Goal: Transaction & Acquisition: Purchase product/service

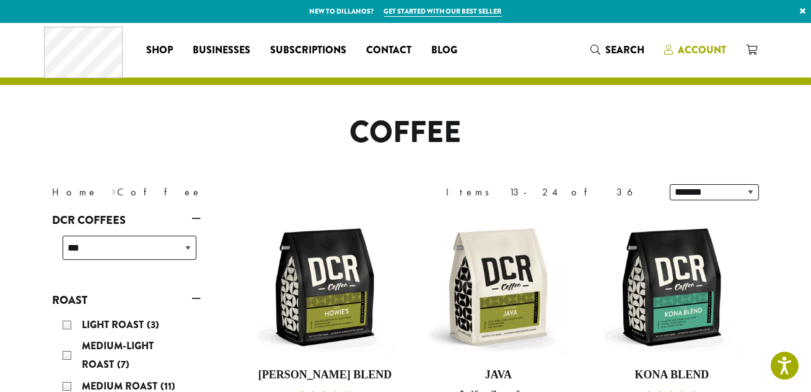
click at [701, 49] on span "Account" at bounding box center [702, 50] width 48 height 14
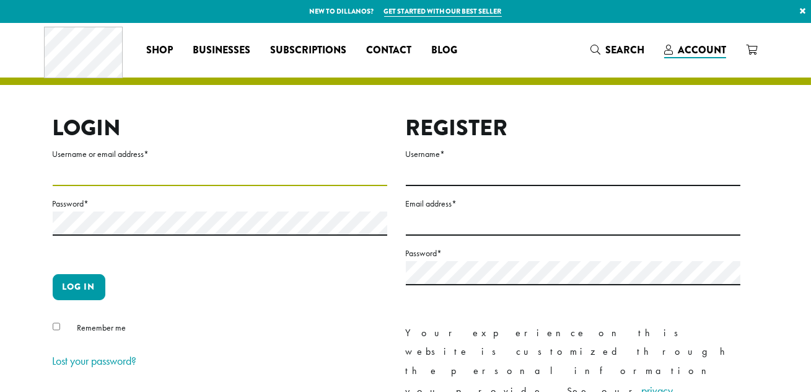
click at [163, 177] on input "Username or email address *" at bounding box center [220, 174] width 335 height 24
type input "**********"
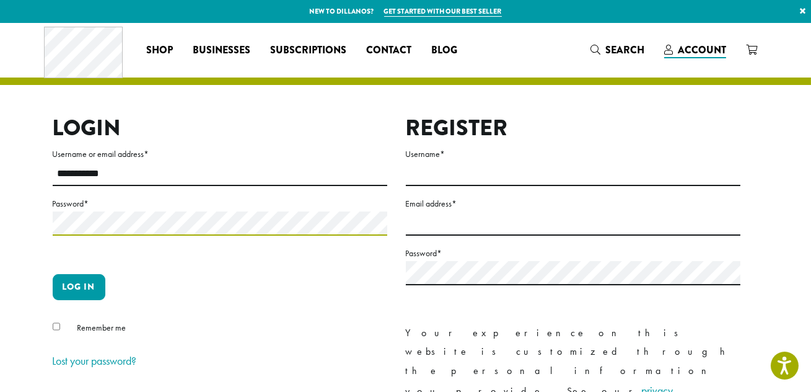
click at [53, 274] on button "Log in" at bounding box center [79, 287] width 53 height 26
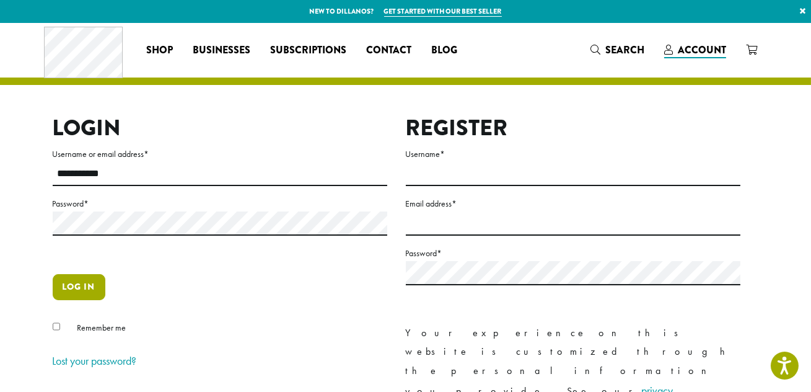
click at [78, 276] on button "Log in" at bounding box center [79, 287] width 53 height 26
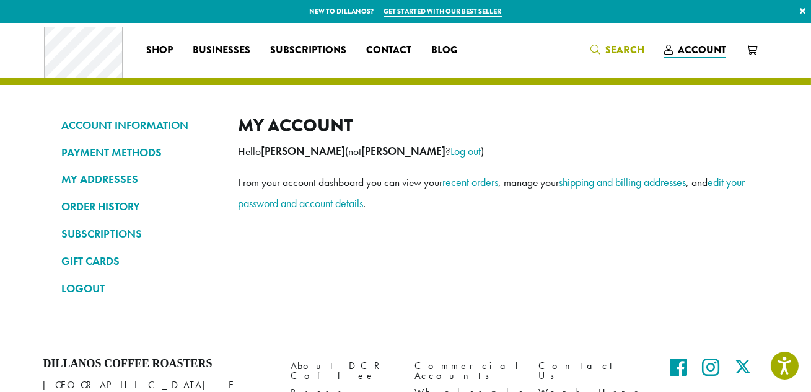
click at [600, 48] on icon "Search" at bounding box center [596, 50] width 10 height 10
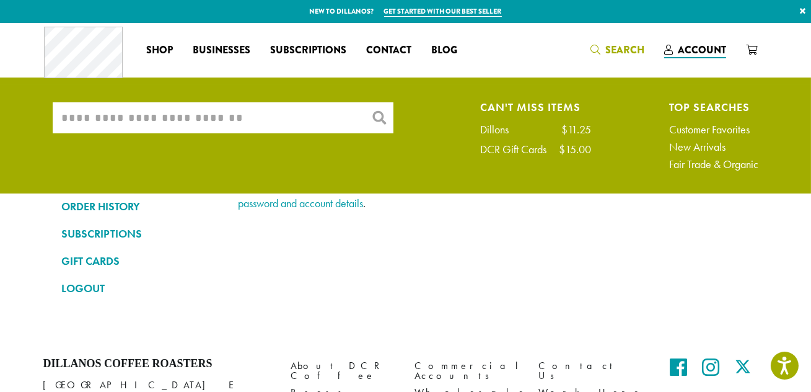
click at [252, 129] on input "What are you searching for?" at bounding box center [223, 117] width 341 height 31
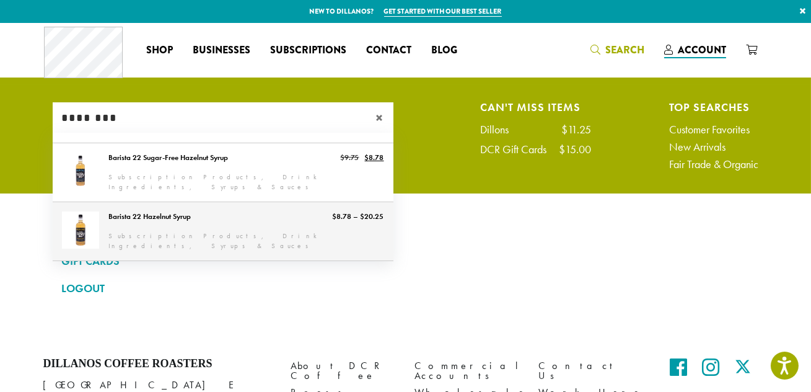
type input "********"
click at [225, 224] on link "Barista 22 Hazelnut Syrup" at bounding box center [223, 231] width 341 height 58
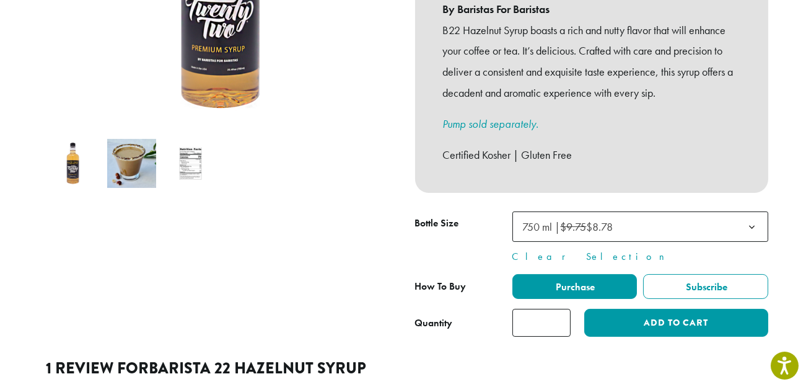
scroll to position [338, 0]
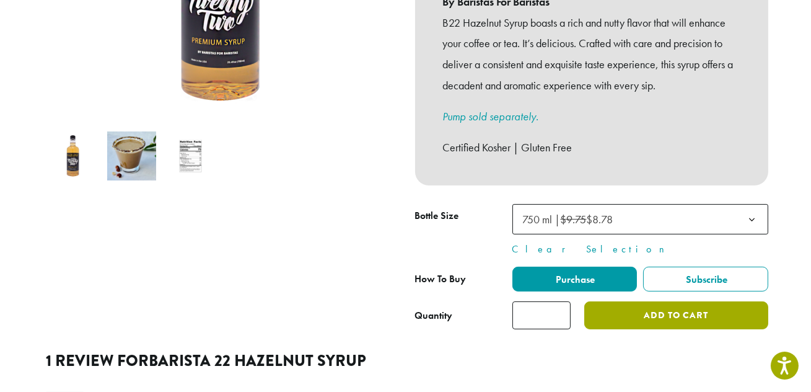
click at [674, 305] on button "Add to cart" at bounding box center [675, 315] width 183 height 28
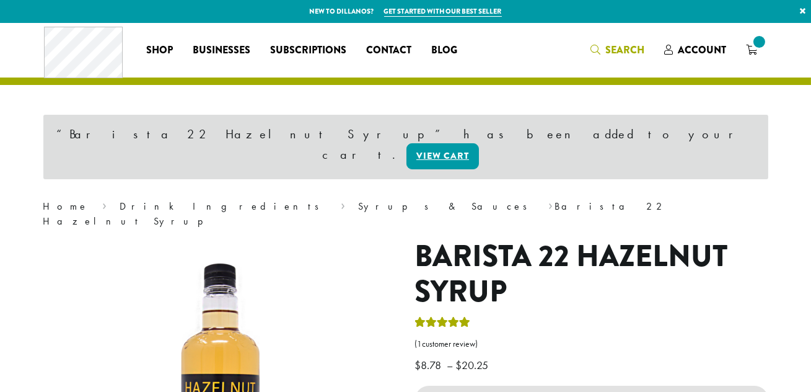
click at [640, 50] on span "Search" at bounding box center [624, 50] width 39 height 14
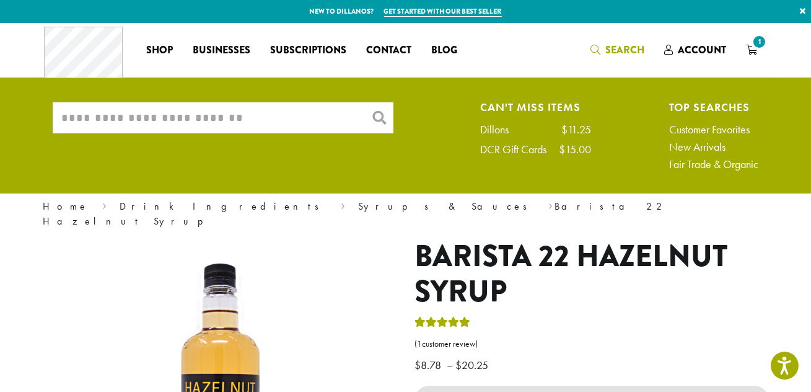
click at [214, 123] on input "What are you searching for?" at bounding box center [223, 117] width 341 height 31
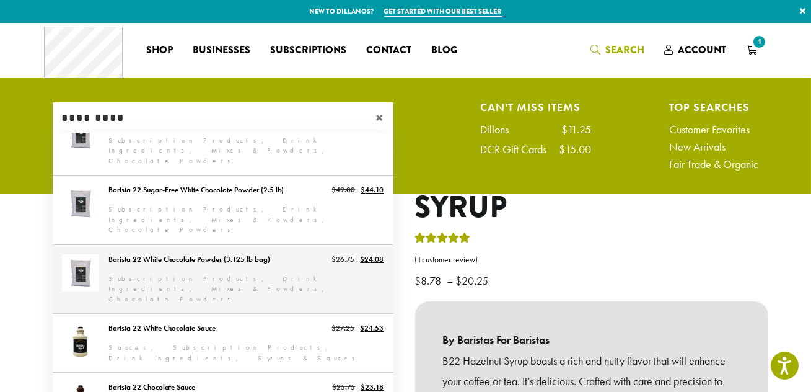
scroll to position [68, 0]
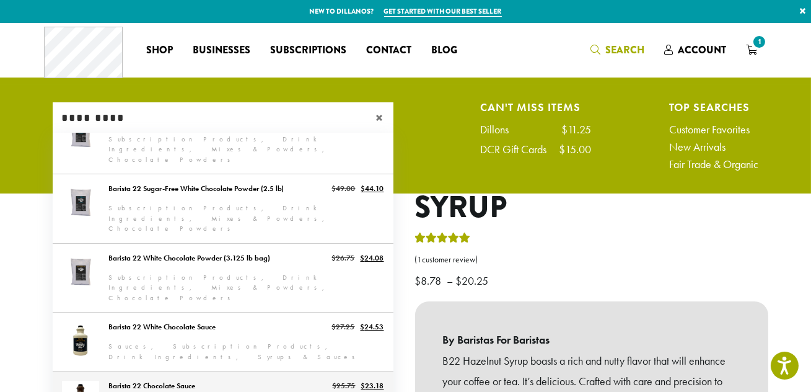
type input "*********"
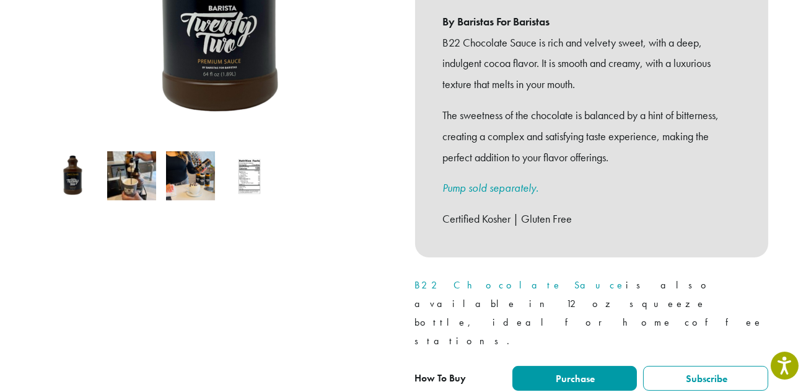
scroll to position [338, 0]
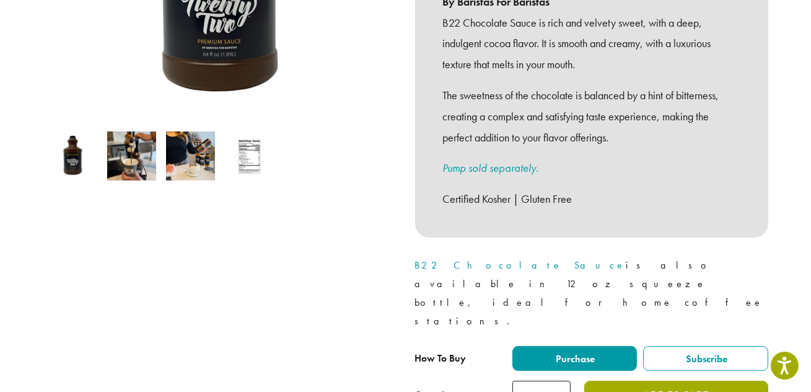
click at [644, 380] on button "Add to cart" at bounding box center [675, 394] width 183 height 28
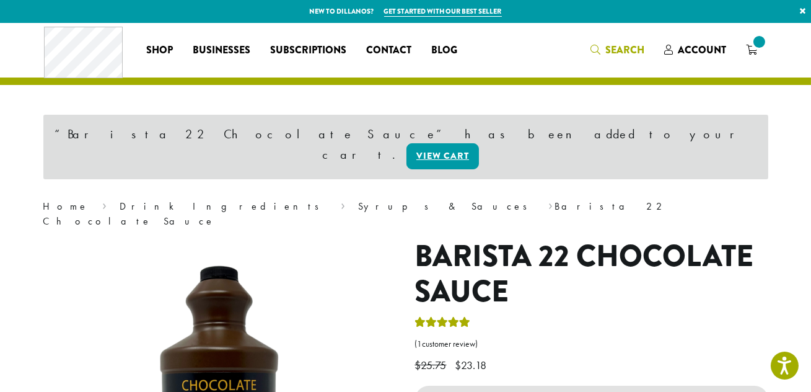
click at [607, 48] on span "Search" at bounding box center [624, 50] width 39 height 14
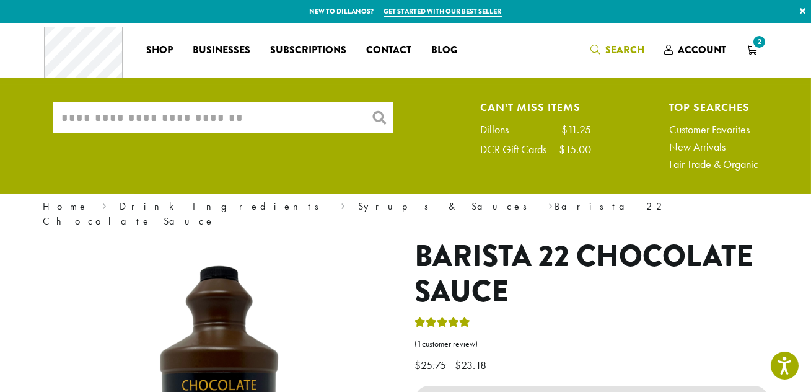
click at [204, 116] on input "What are you searching for?" at bounding box center [223, 117] width 341 height 31
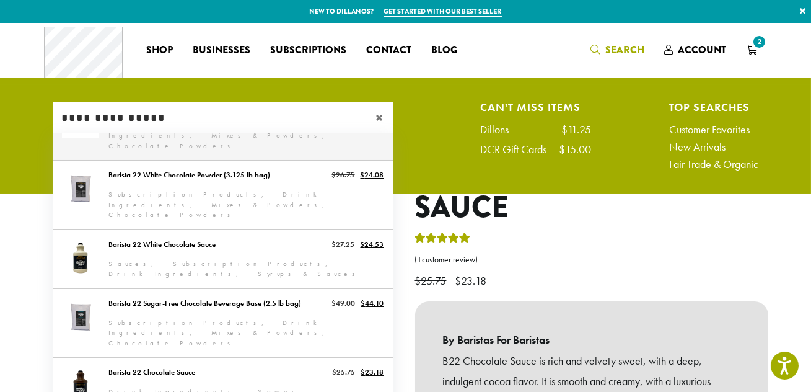
scroll to position [56, 0]
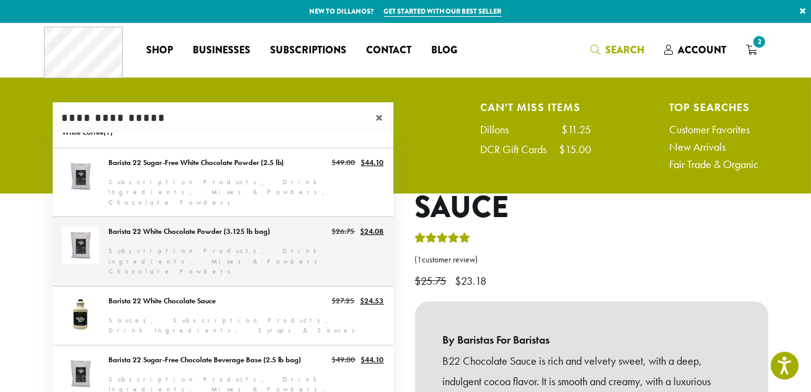
type input "**********"
click at [209, 235] on link "Barista 22 White Chocolate Powder (3.125 lb bag)" at bounding box center [223, 251] width 341 height 69
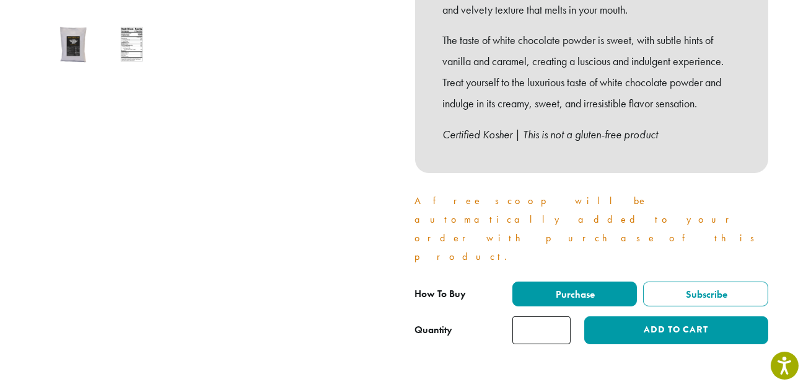
scroll to position [451, 0]
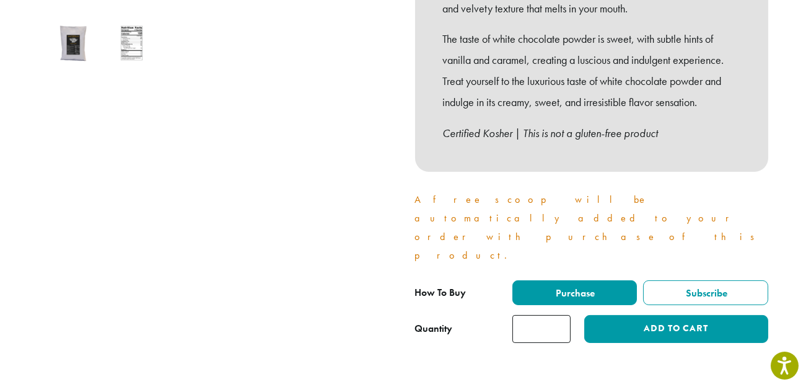
click at [561, 315] on input "*" at bounding box center [541, 329] width 58 height 28
type input "*"
click at [561, 315] on input "*" at bounding box center [541, 329] width 58 height 28
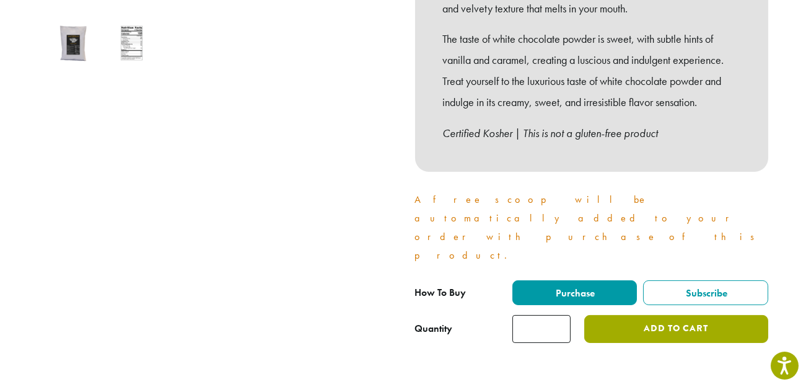
click at [622, 315] on button "Add to cart" at bounding box center [675, 329] width 183 height 28
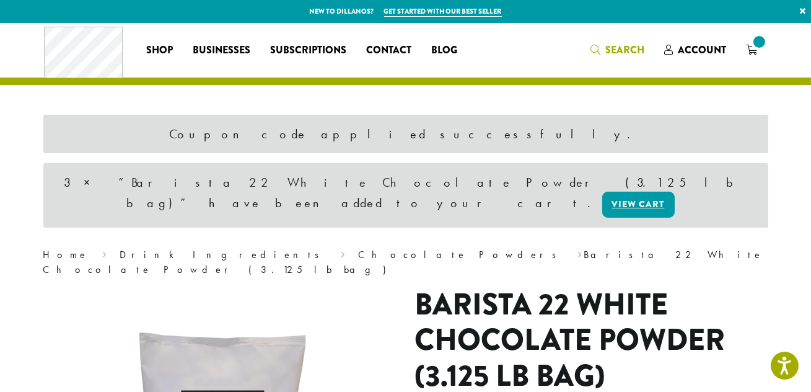
click at [613, 53] on span "Search" at bounding box center [624, 50] width 39 height 14
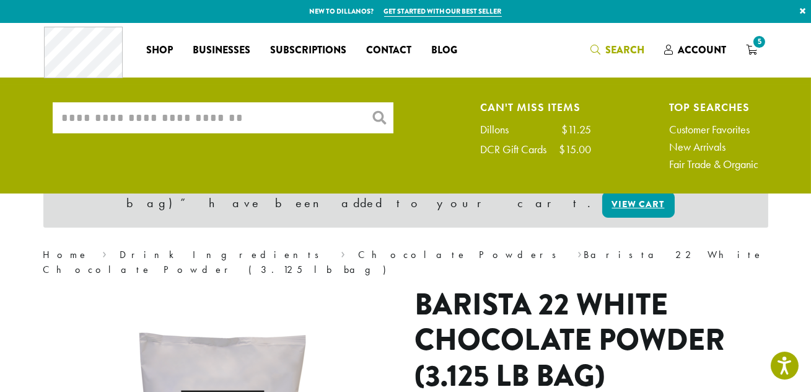
click at [301, 117] on input "What are you searching for?" at bounding box center [223, 117] width 341 height 31
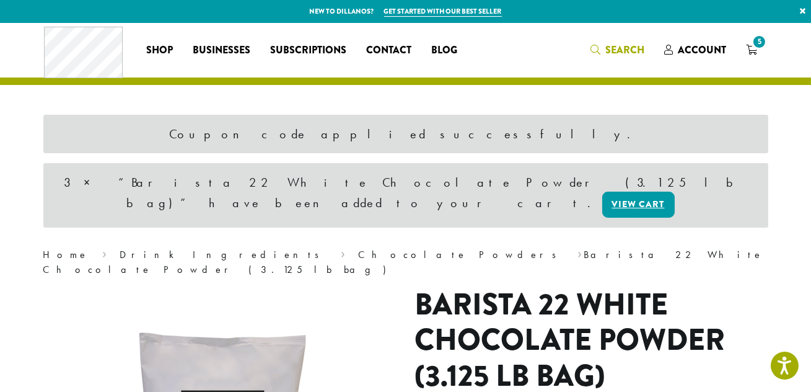
click at [626, 52] on span "Search" at bounding box center [624, 50] width 39 height 14
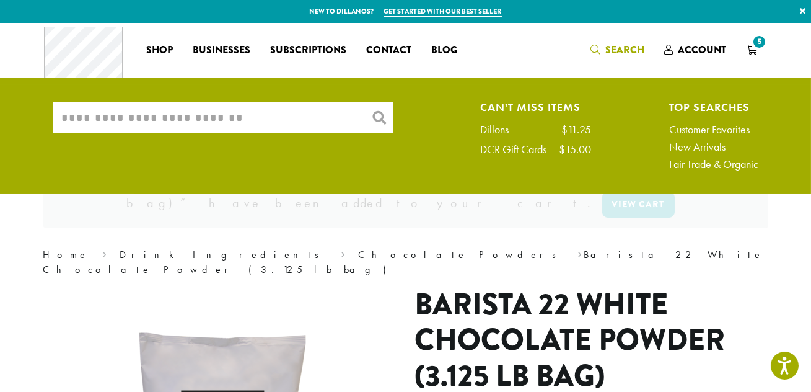
click at [142, 129] on input "What are you searching for?" at bounding box center [223, 117] width 341 height 31
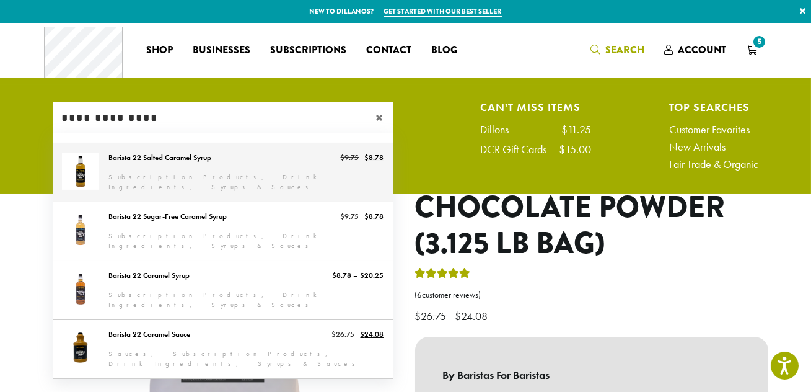
type input "**********"
click at [157, 164] on link "Barista 22 Salted Caramel Syrup" at bounding box center [223, 172] width 341 height 58
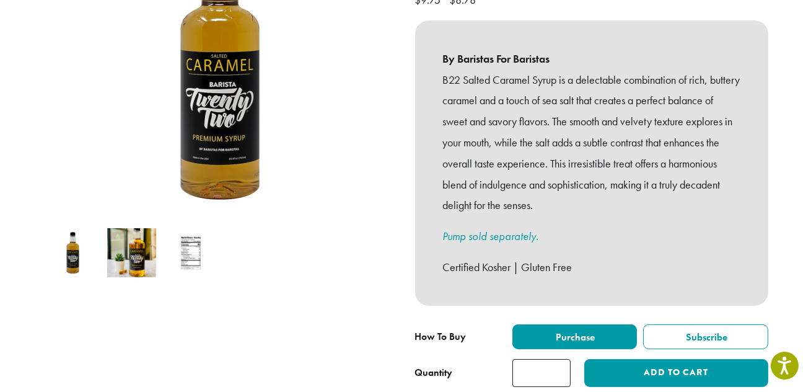
scroll to position [394, 0]
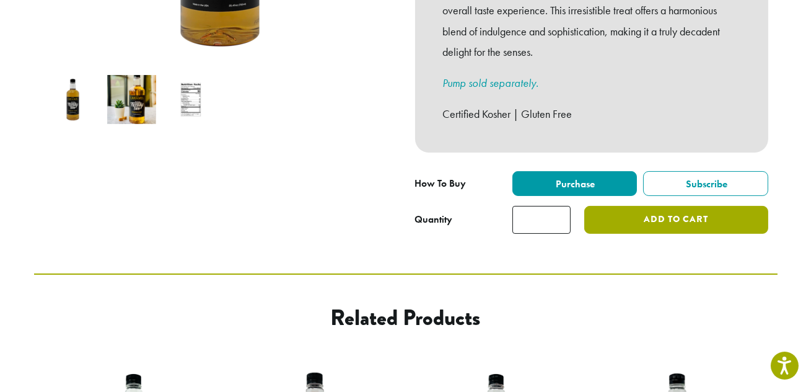
click at [630, 206] on button "Add to cart" at bounding box center [675, 220] width 183 height 28
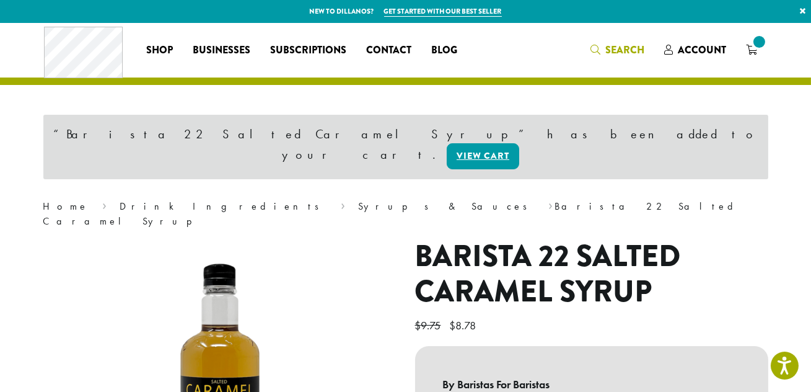
click at [616, 43] on span "Search" at bounding box center [624, 50] width 39 height 14
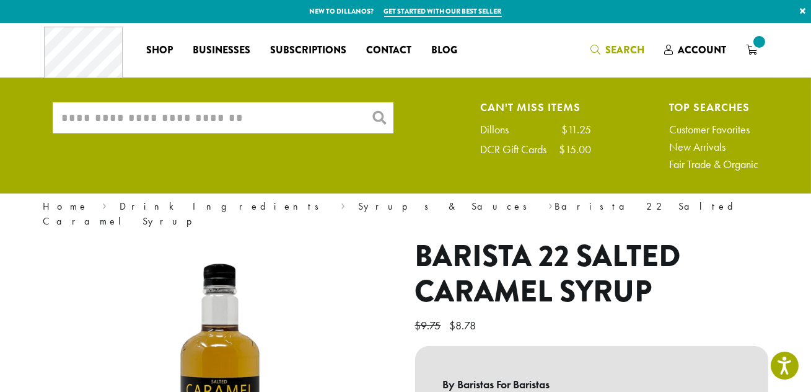
click at [309, 105] on input "What are you searching for?" at bounding box center [223, 117] width 341 height 31
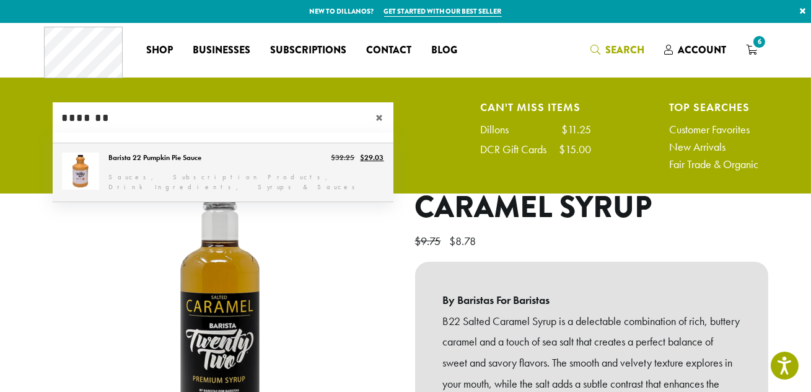
type input "*******"
click at [180, 173] on link "Barista 22 Pumpkin Pie Sauce" at bounding box center [223, 172] width 341 height 58
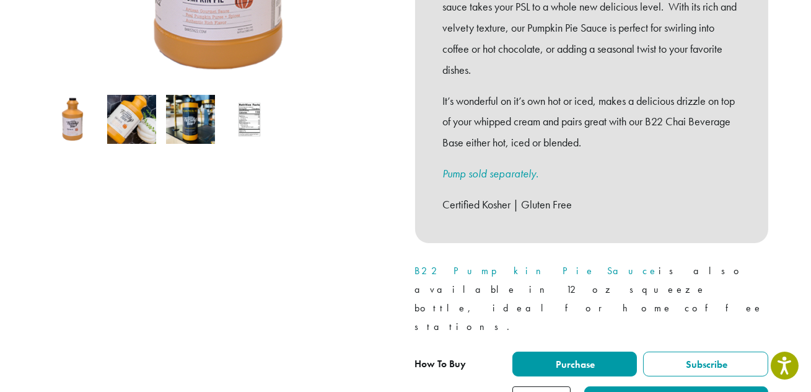
scroll to position [394, 0]
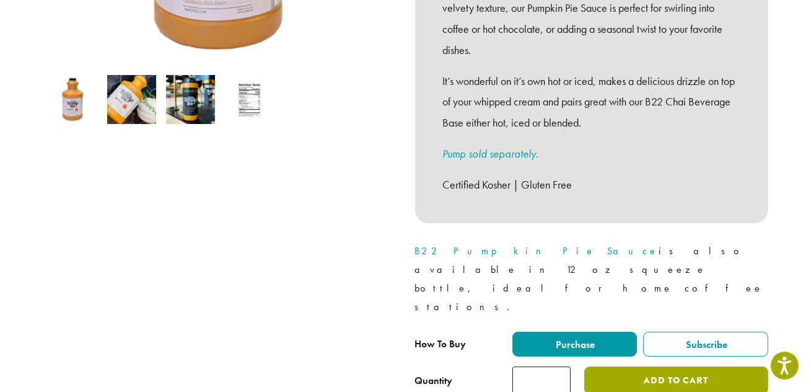
click at [657, 366] on button "Add to cart" at bounding box center [675, 380] width 183 height 28
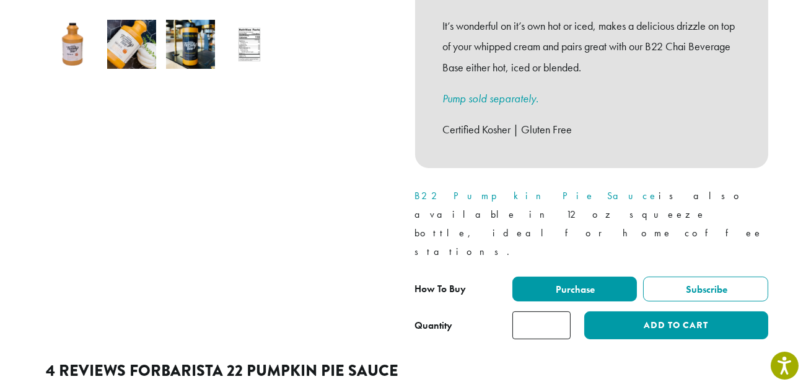
scroll to position [451, 0]
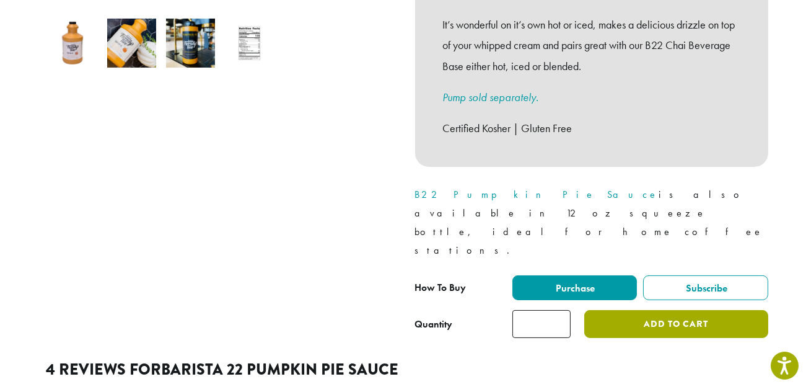
click at [664, 310] on button "Add to cart" at bounding box center [675, 324] width 183 height 28
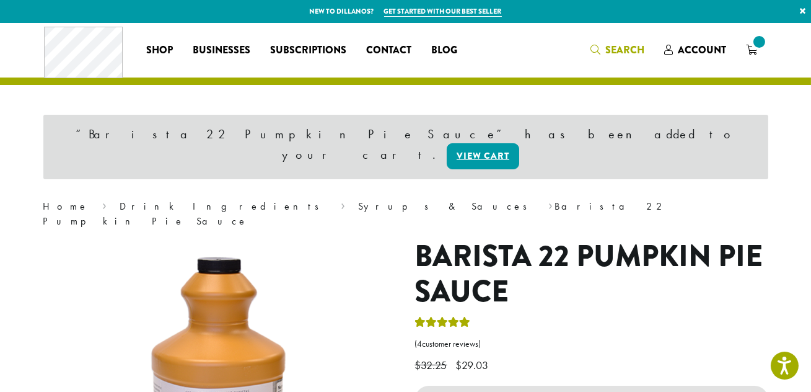
click at [612, 50] on span "Search" at bounding box center [624, 50] width 39 height 14
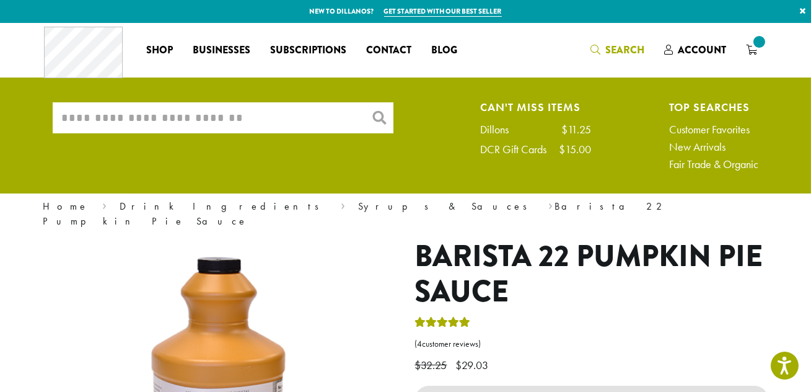
click at [289, 116] on input "What are you searching for?" at bounding box center [223, 117] width 341 height 31
click at [762, 48] on span "8" at bounding box center [759, 41] width 17 height 17
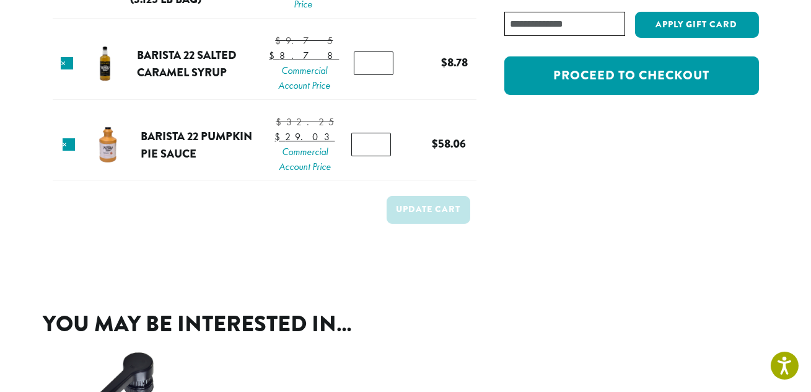
scroll to position [315, 0]
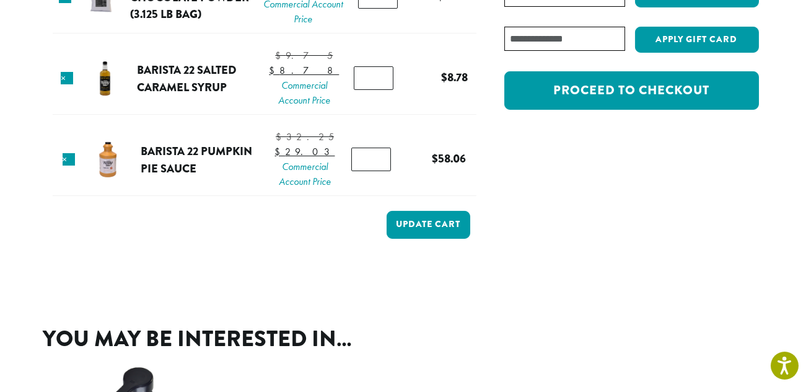
type input "*"
click at [376, 171] on input "*" at bounding box center [371, 159] width 40 height 24
click at [416, 239] on button "Update cart" at bounding box center [429, 225] width 84 height 28
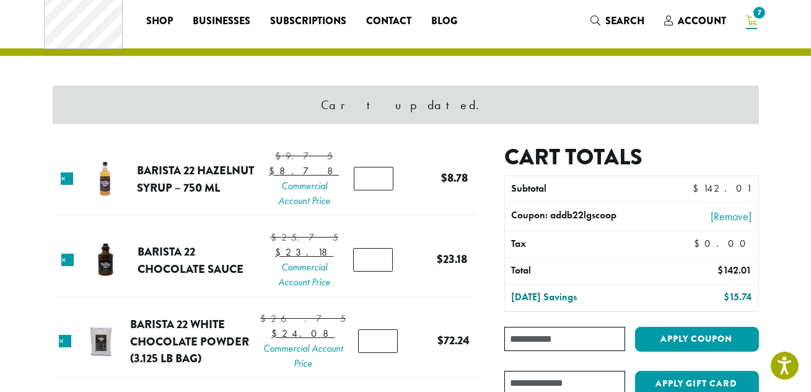
scroll to position [0, 0]
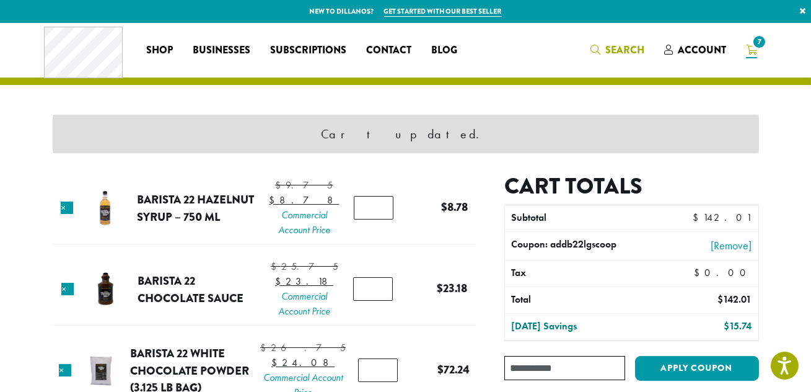
click at [609, 42] on link "Search" at bounding box center [618, 50] width 74 height 20
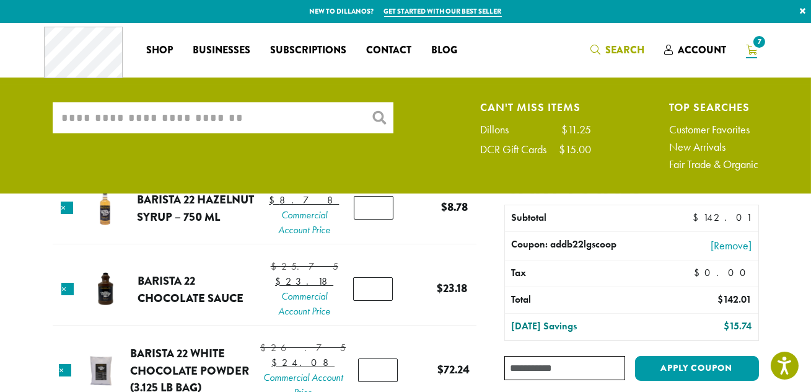
click at [320, 105] on input "What are you searching for?" at bounding box center [223, 117] width 341 height 31
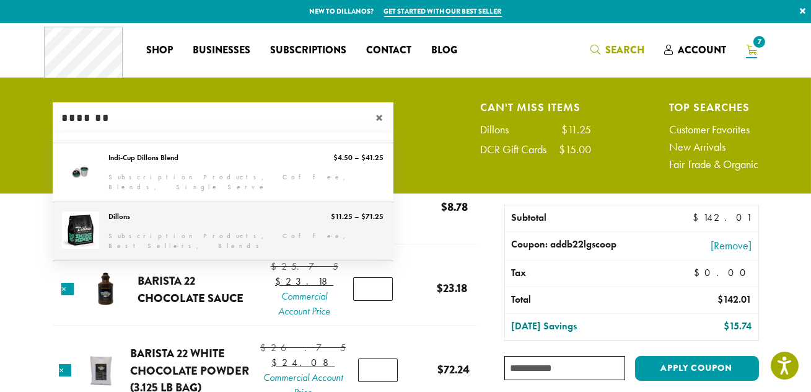
type input "*******"
click at [121, 211] on link "Dillons" at bounding box center [223, 231] width 341 height 58
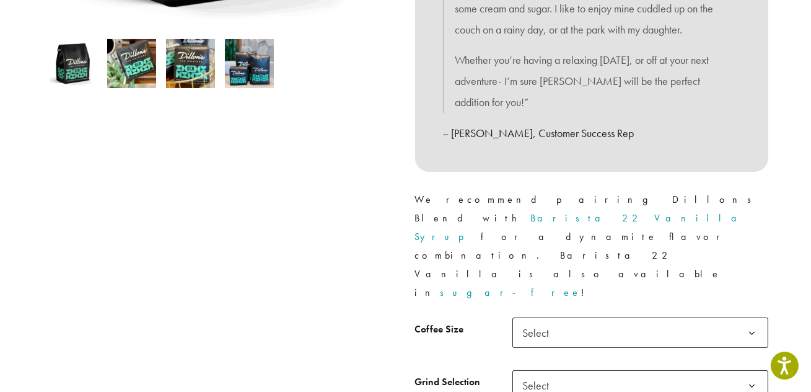
scroll to position [451, 0]
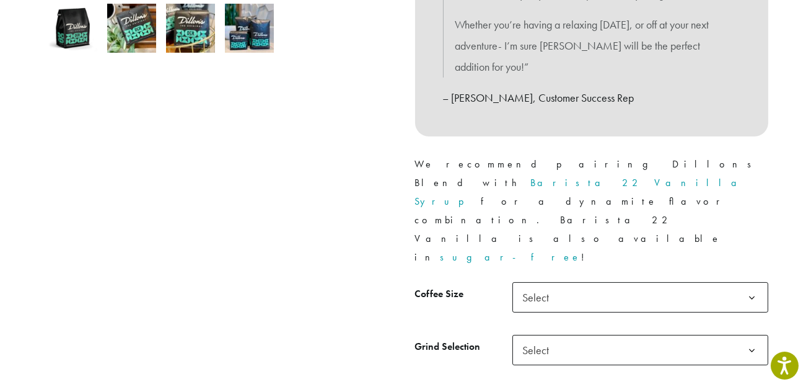
click at [582, 282] on span "Select" at bounding box center [640, 297] width 256 height 30
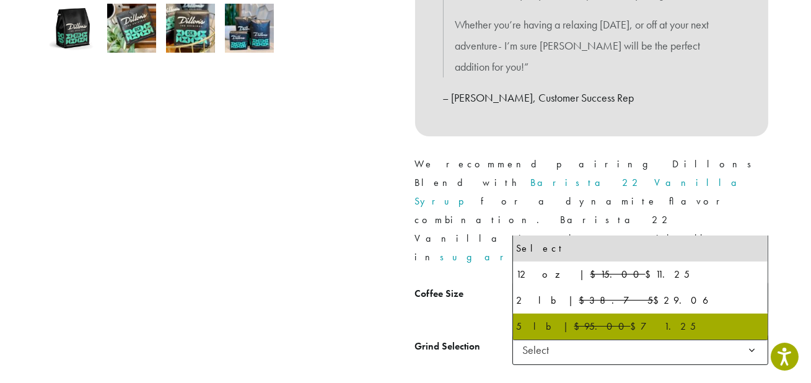
select select "**********"
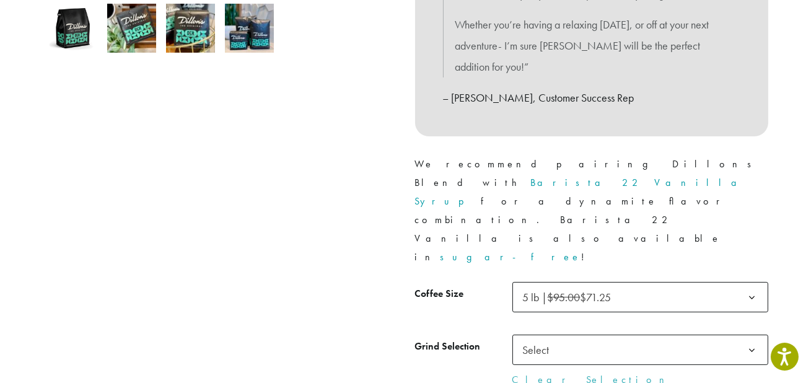
click at [579, 335] on span "Select" at bounding box center [640, 350] width 256 height 30
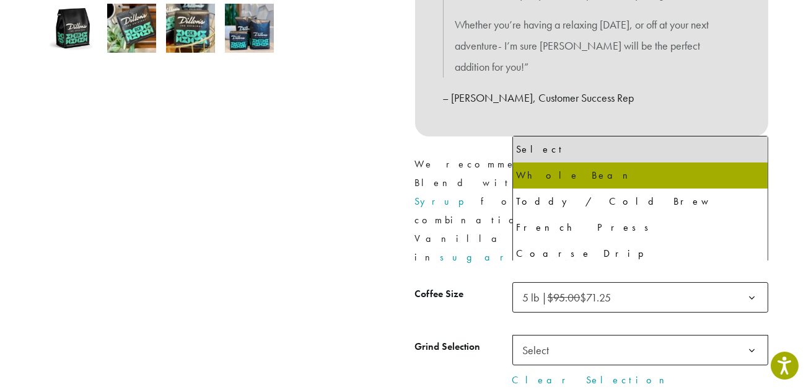
select select "**********"
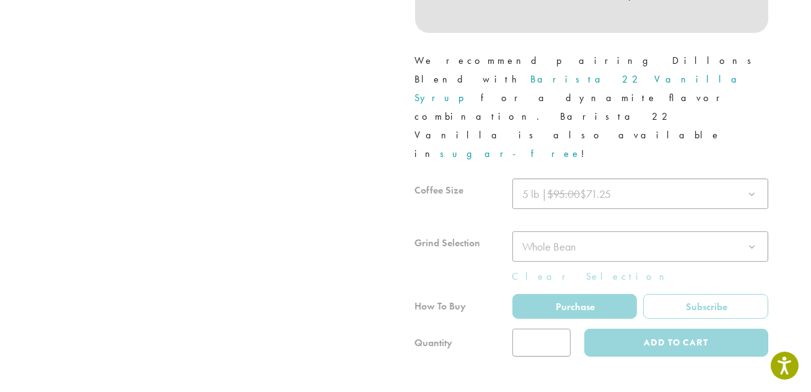
scroll to position [563, 0]
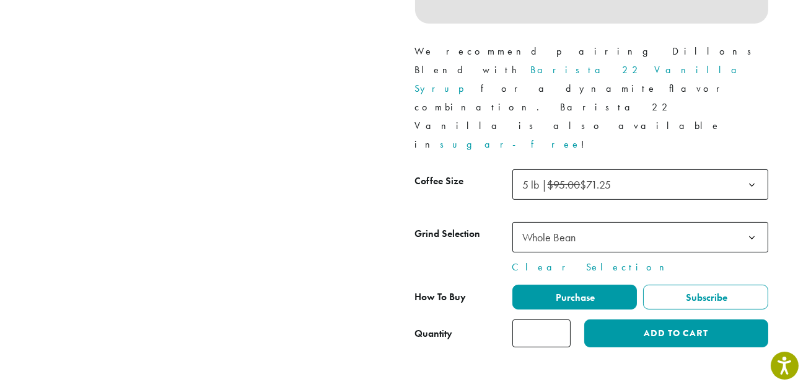
type input "*"
click at [558, 319] on input "*" at bounding box center [541, 333] width 58 height 28
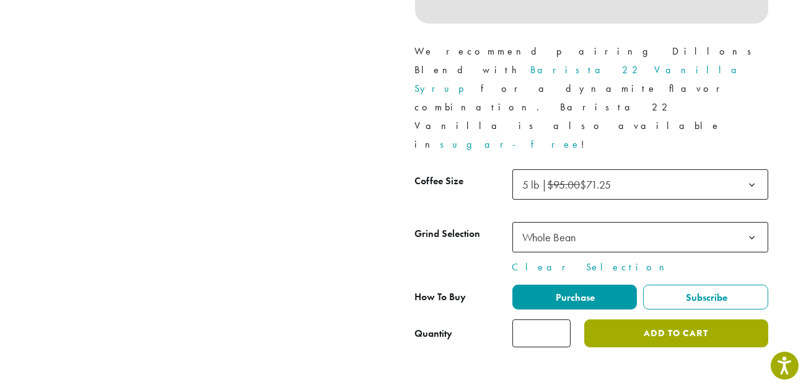
click at [591, 319] on button "Add to cart" at bounding box center [675, 333] width 183 height 28
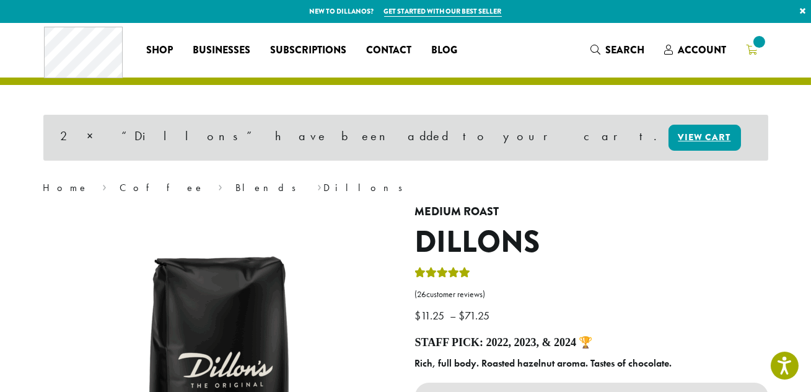
click at [758, 48] on span at bounding box center [759, 41] width 17 height 17
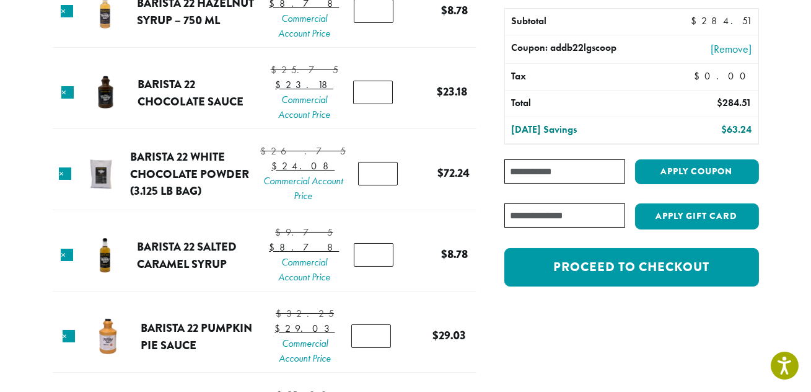
scroll to position [195, 0]
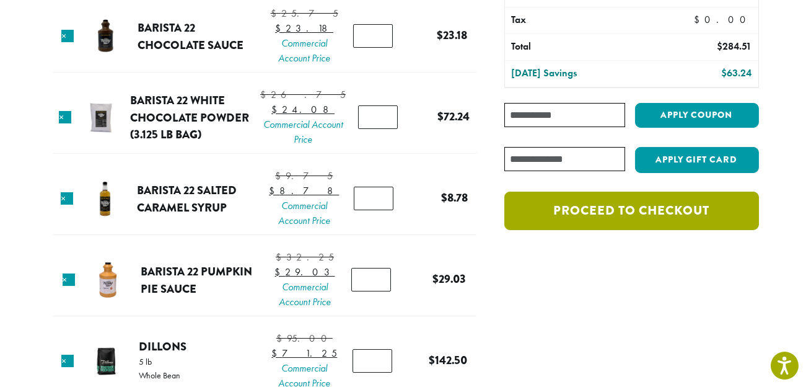
click at [563, 208] on link "Proceed to checkout" at bounding box center [631, 210] width 254 height 38
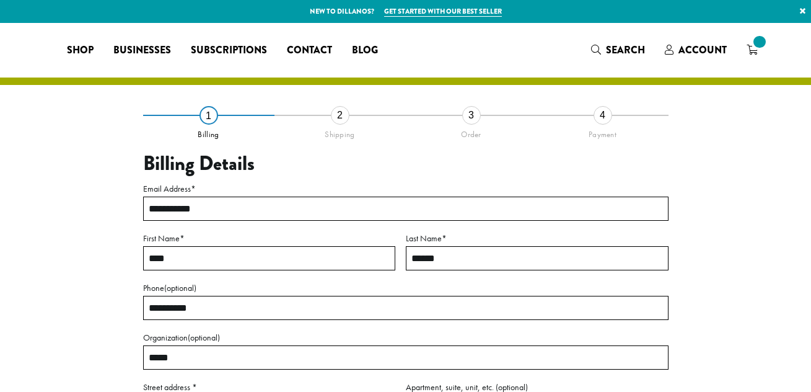
select select "**"
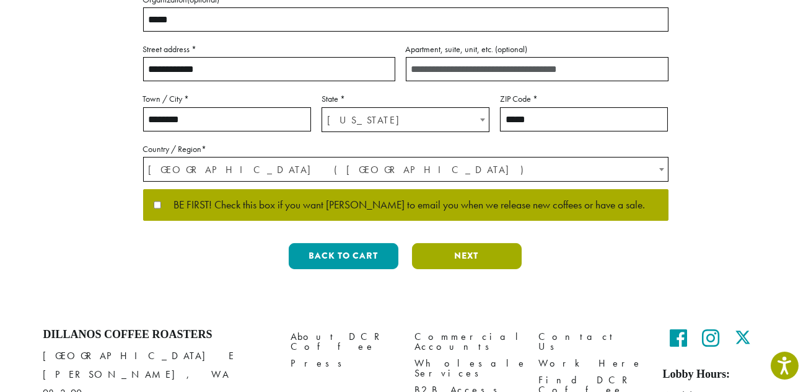
click at [468, 260] on button "Next" at bounding box center [467, 256] width 110 height 26
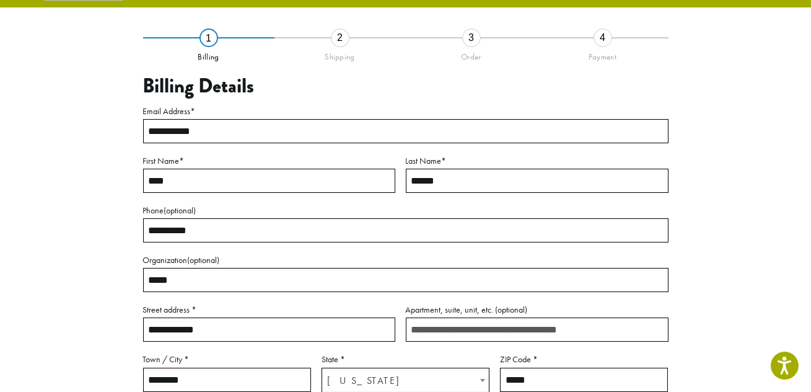
scroll to position [71, 0]
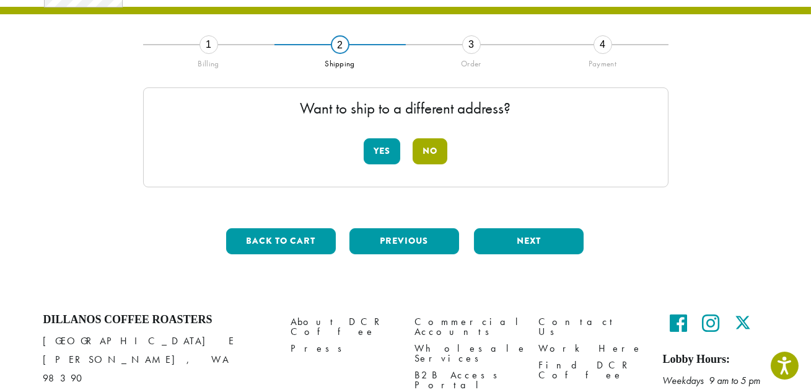
click at [444, 148] on button "No" at bounding box center [430, 151] width 35 height 26
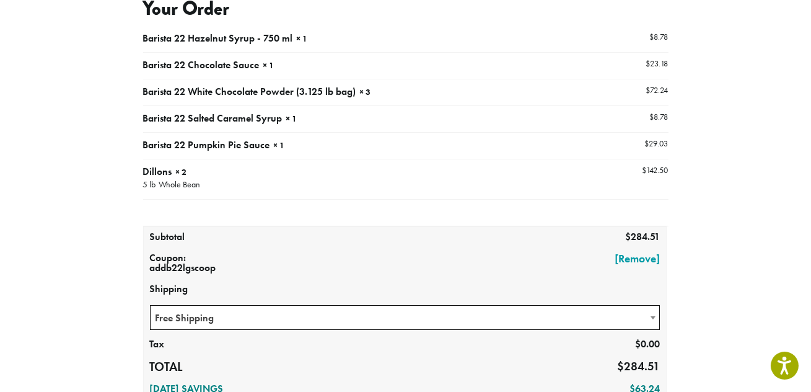
scroll to position [127, 0]
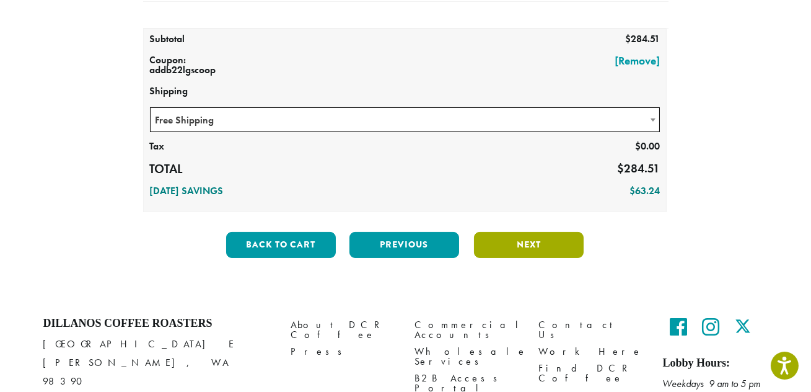
click at [570, 250] on button "Next" at bounding box center [529, 245] width 110 height 26
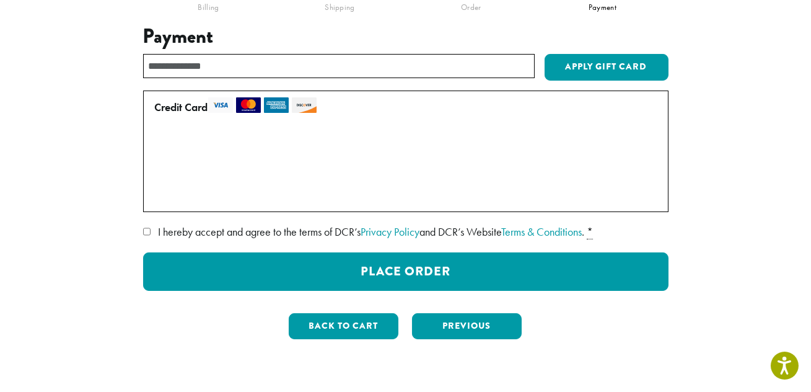
click at [327, 231] on span "I hereby accept and agree to the terms of DCR’s Privacy Policy and DCR’s Websit…" at bounding box center [371, 231] width 426 height 14
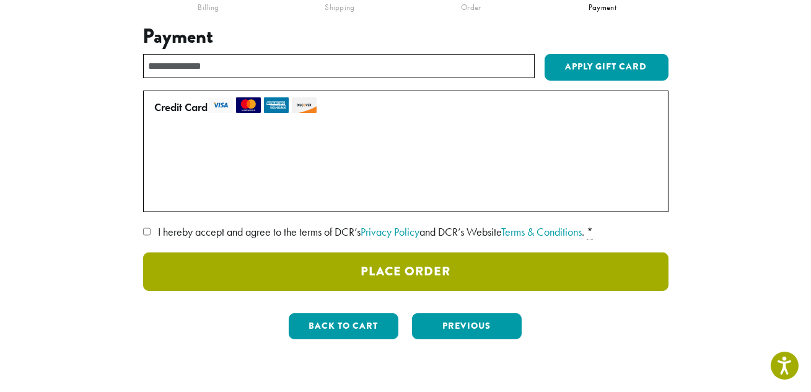
click at [340, 273] on button "Place Order" at bounding box center [405, 271] width 525 height 38
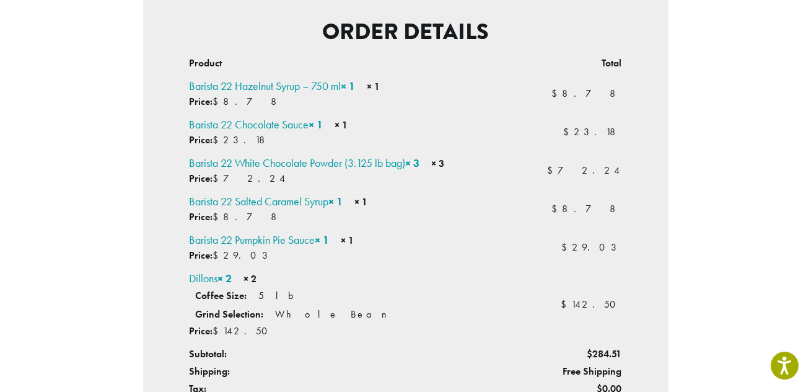
scroll to position [298, 0]
